Goal: Book appointment/travel/reservation

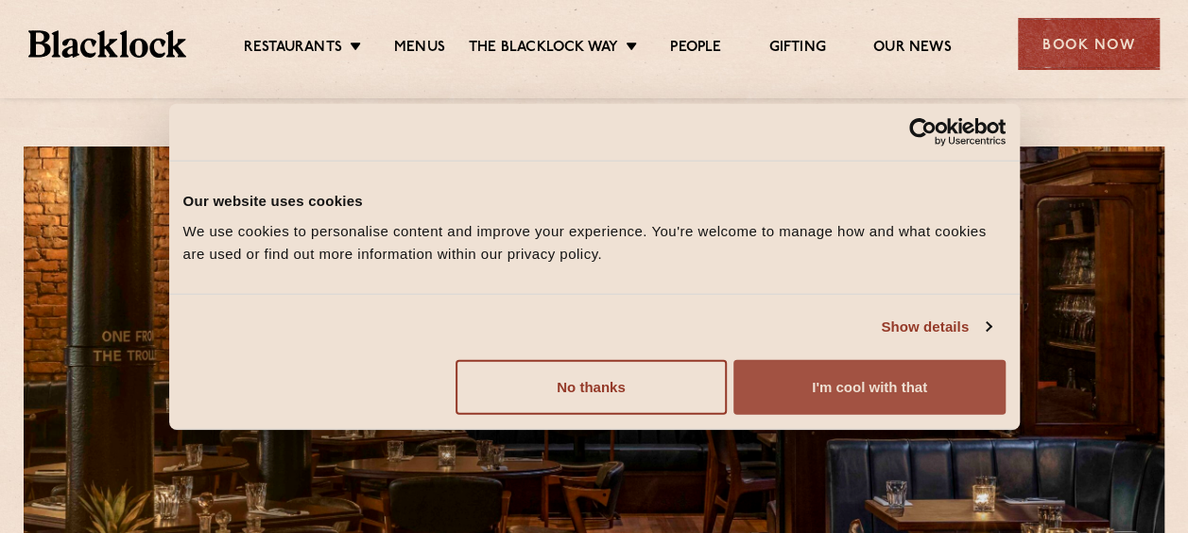
click at [898, 388] on button "I'm cool with that" at bounding box center [869, 386] width 271 height 55
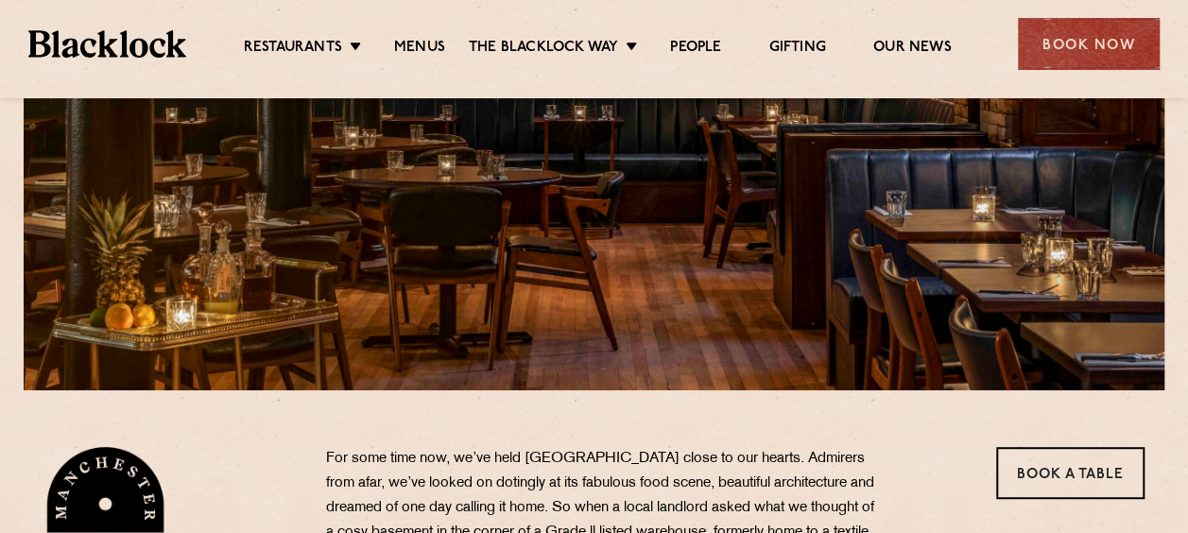
scroll to position [95, 0]
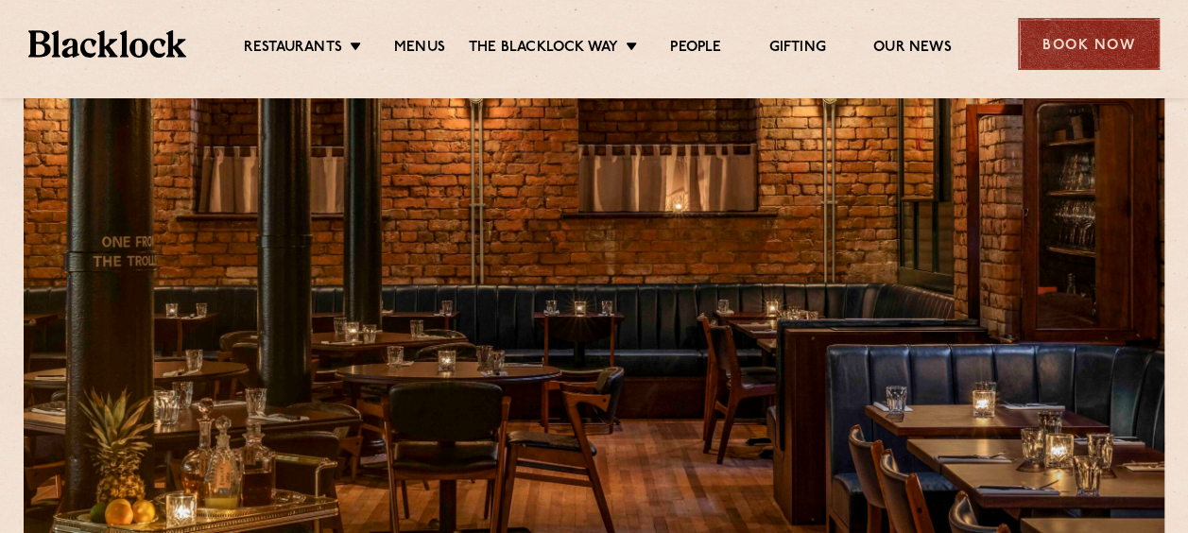
click at [1061, 34] on div "Book Now" at bounding box center [1089, 44] width 142 height 52
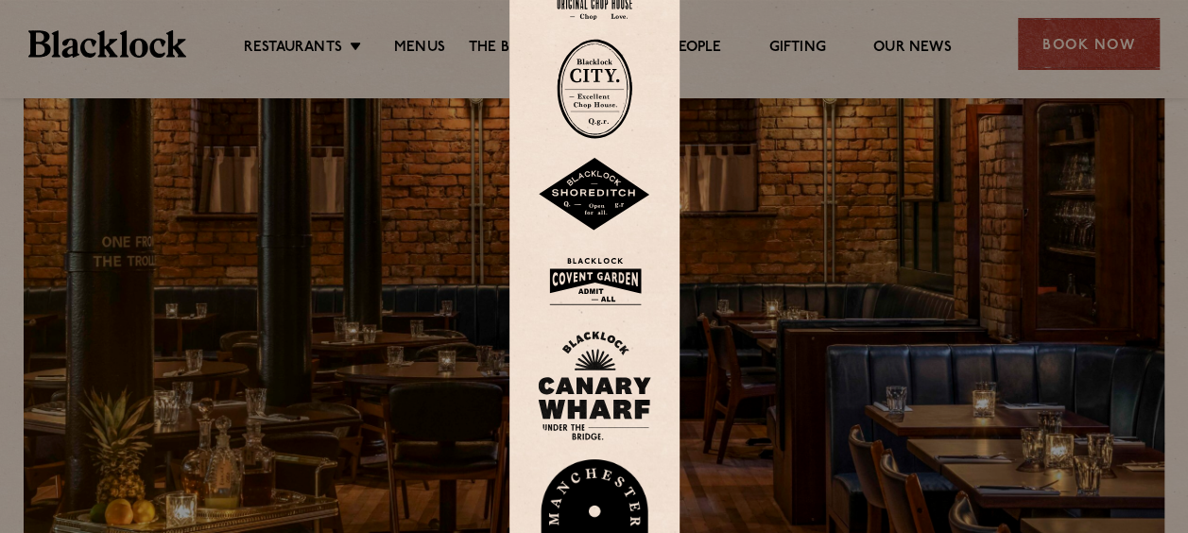
click at [636, 505] on img at bounding box center [594, 524] width 113 height 130
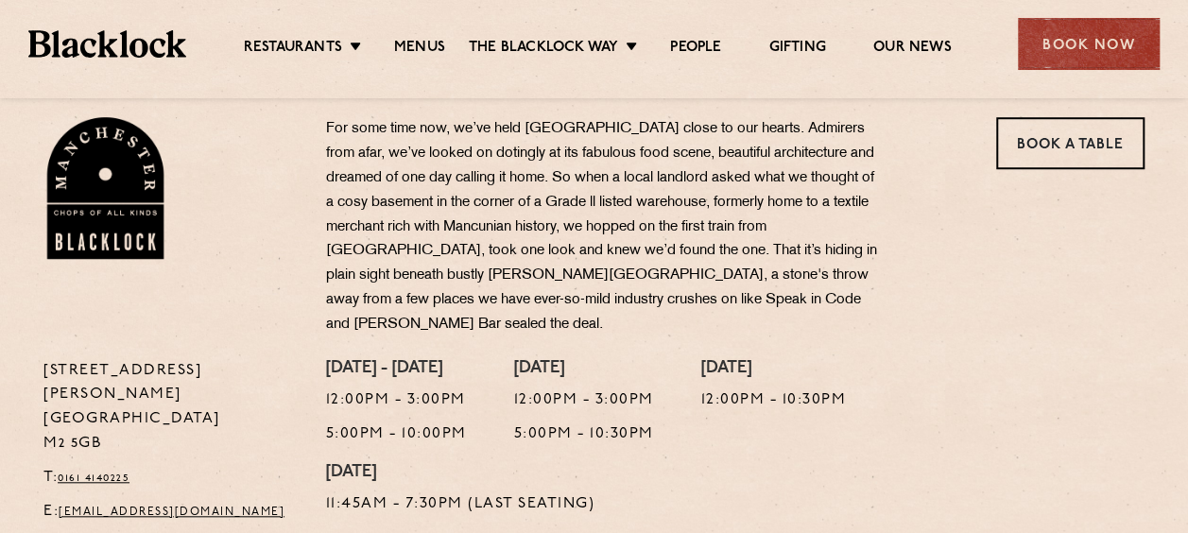
scroll to position [662, 0]
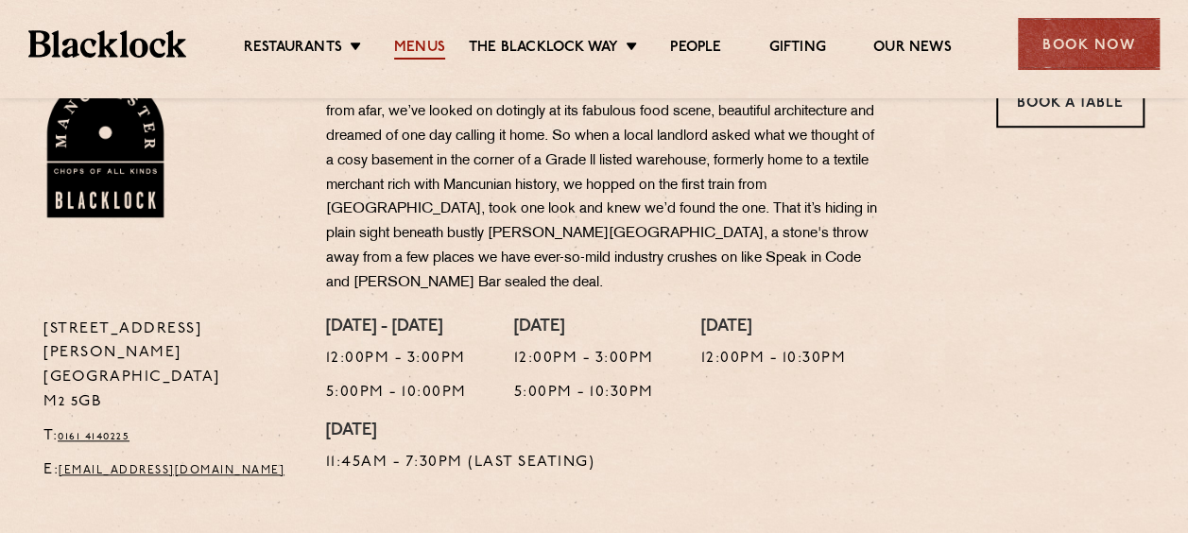
click at [407, 43] on link "Menus" at bounding box center [419, 49] width 51 height 21
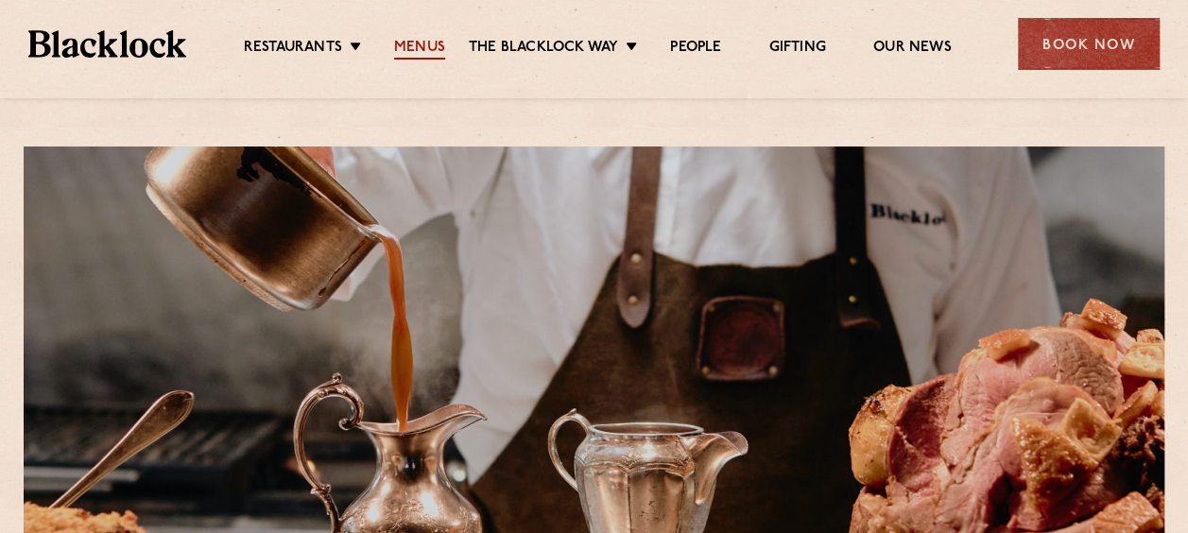
click at [424, 55] on link "Menus" at bounding box center [419, 49] width 51 height 21
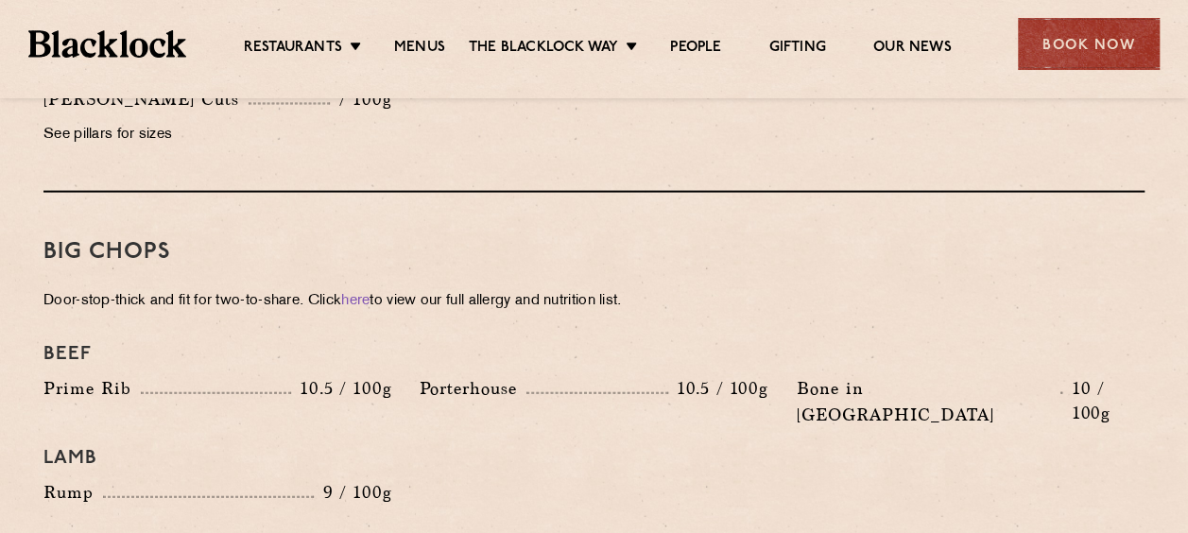
scroll to position [1513, 0]
